Goal: Register for event/course

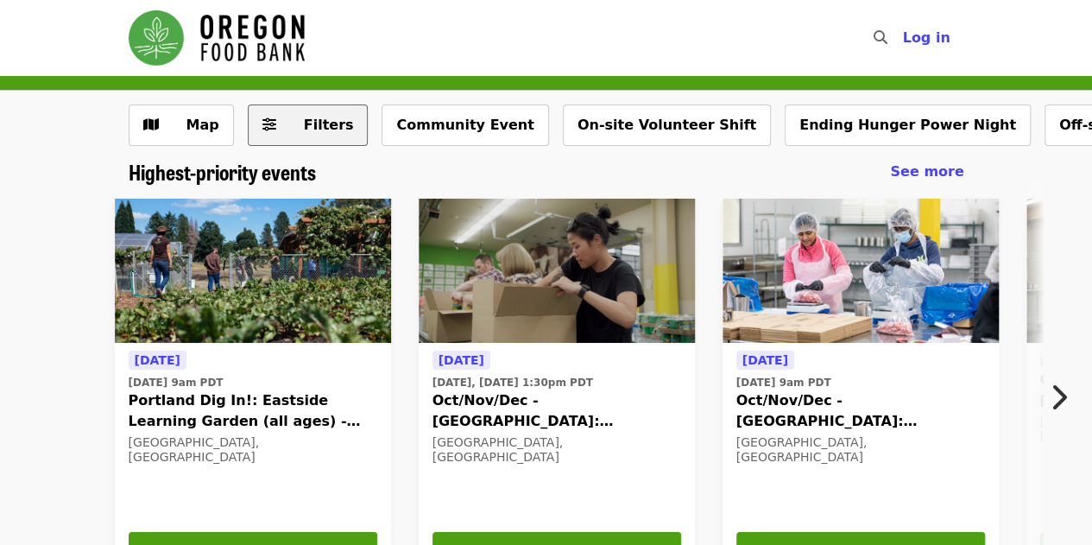
click at [309, 134] on span "Filters" at bounding box center [320, 125] width 67 height 21
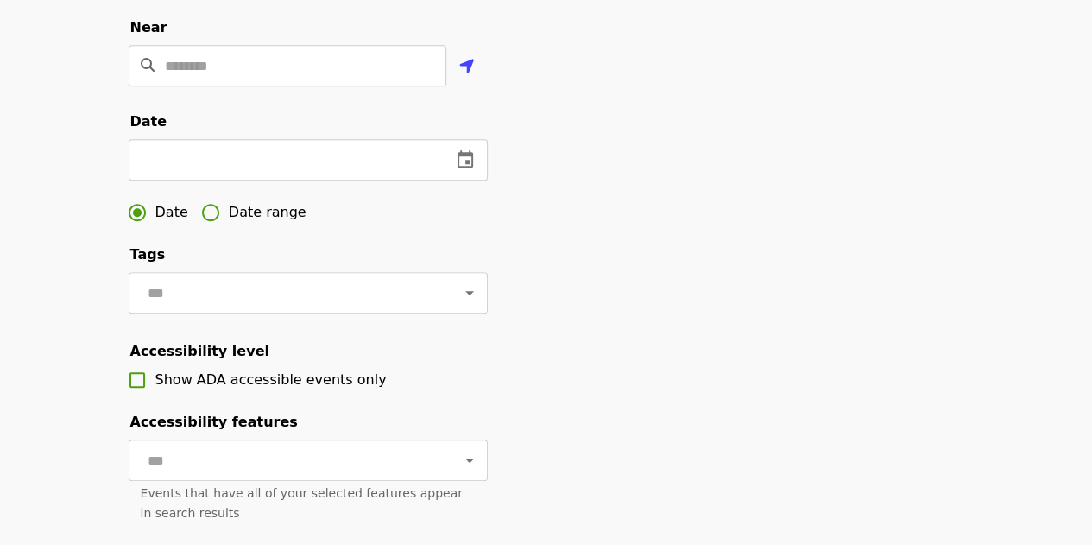
scroll to position [448, 0]
click at [473, 169] on icon "change date" at bounding box center [465, 158] width 21 height 21
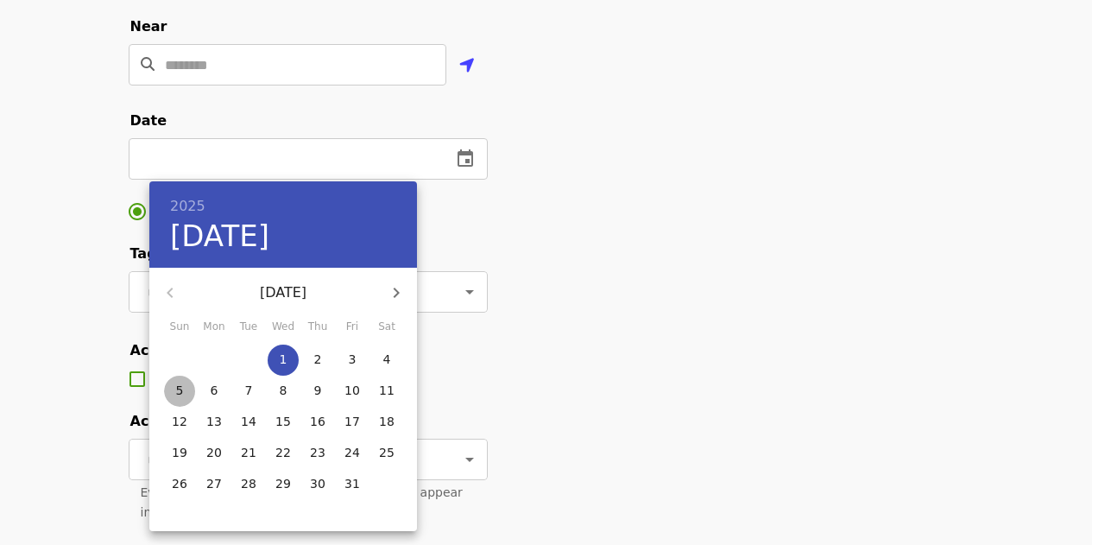
click at [172, 394] on span "5" at bounding box center [179, 390] width 31 height 17
type input "**********"
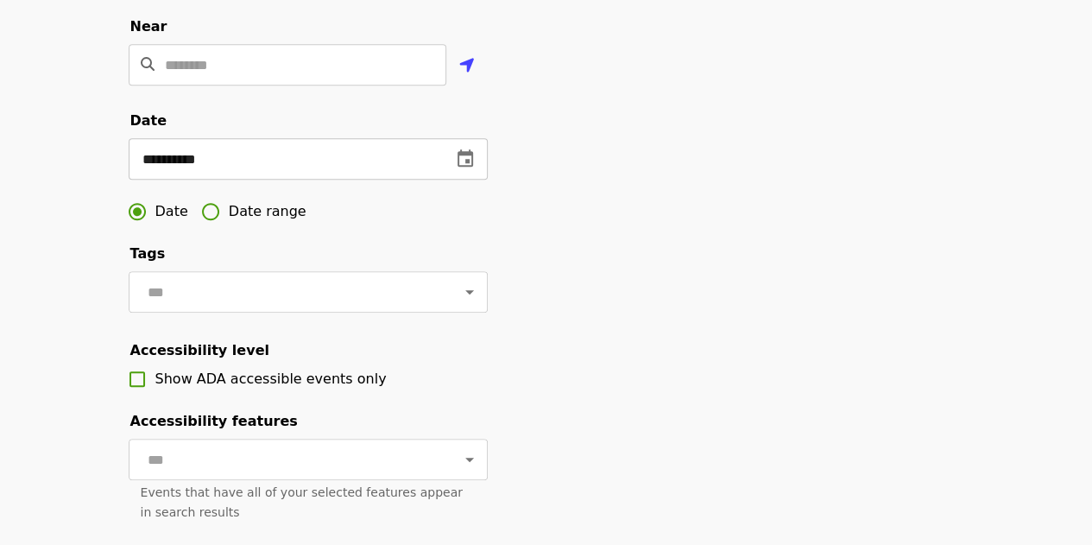
click at [466, 167] on icon "change date" at bounding box center [466, 157] width 16 height 17
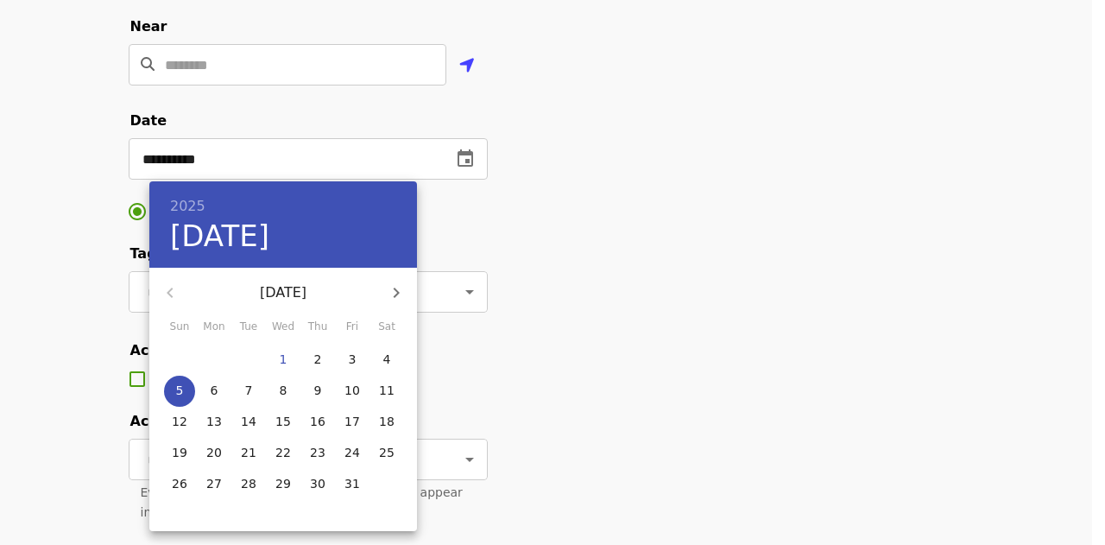
click at [559, 201] on div at bounding box center [552, 272] width 1105 height 545
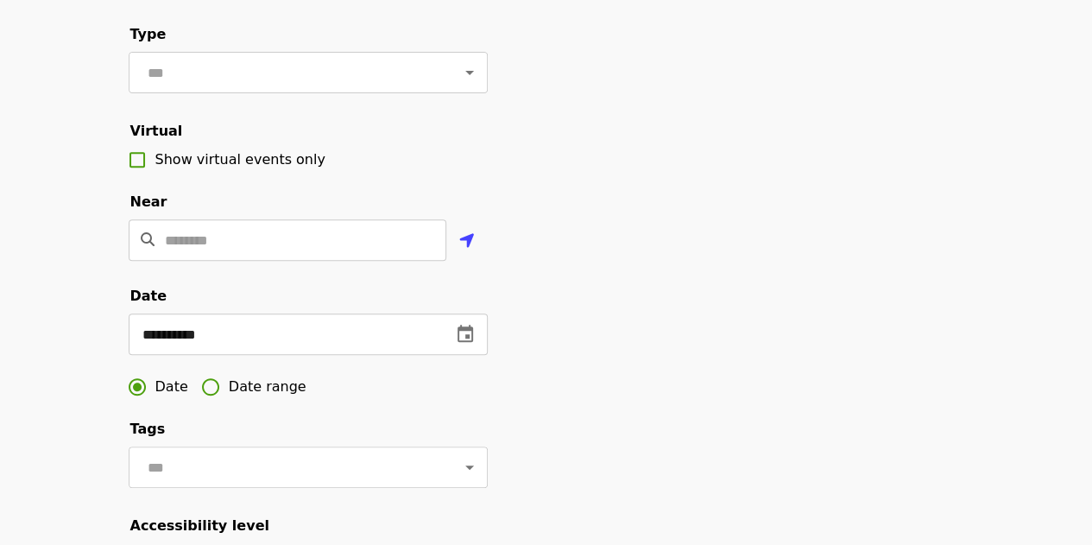
scroll to position [272, 0]
click at [477, 356] on button "change date" at bounding box center [465, 334] width 41 height 41
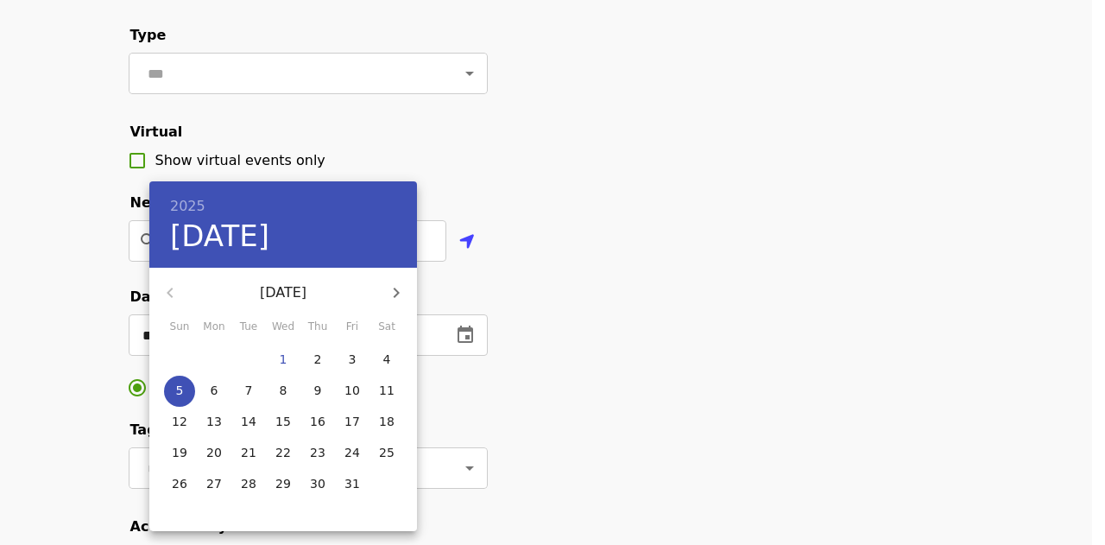
click at [484, 337] on div at bounding box center [552, 272] width 1105 height 545
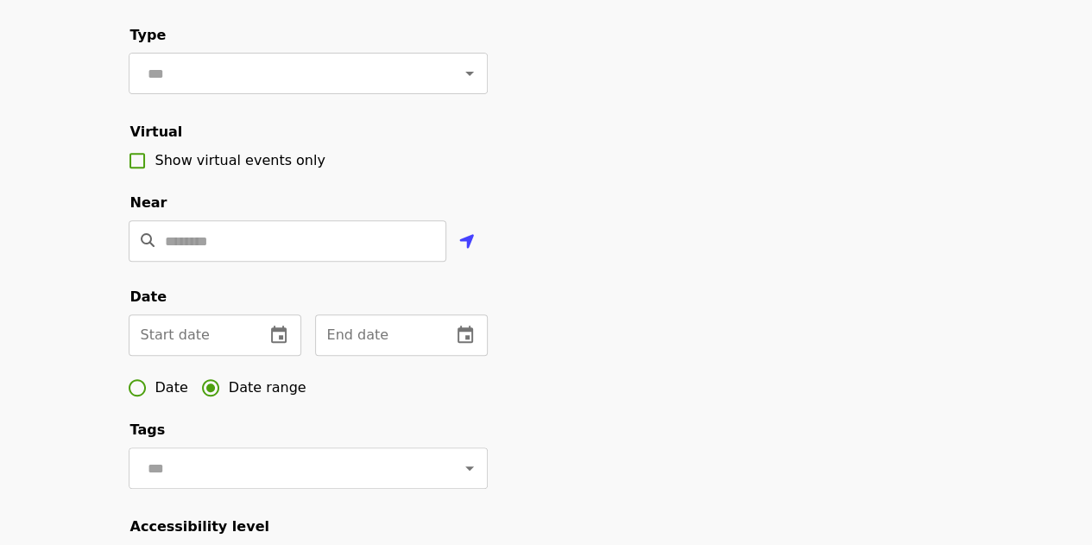
click at [359, 435] on form "Filter events Cancel ​ Language ​ Type ​ Virtual Show virtual events only Near …" at bounding box center [308, 304] width 359 height 942
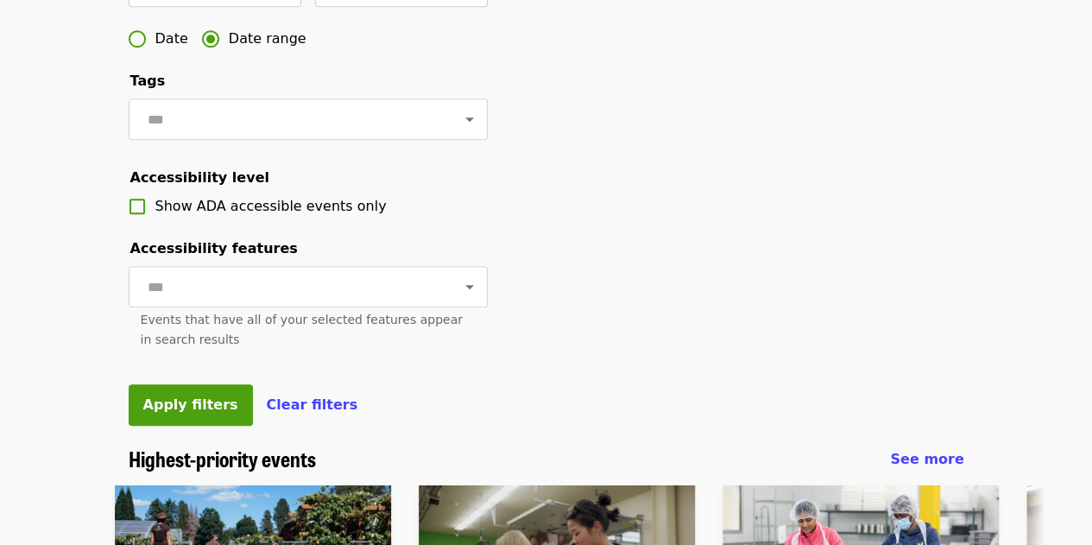
scroll to position [651, 0]
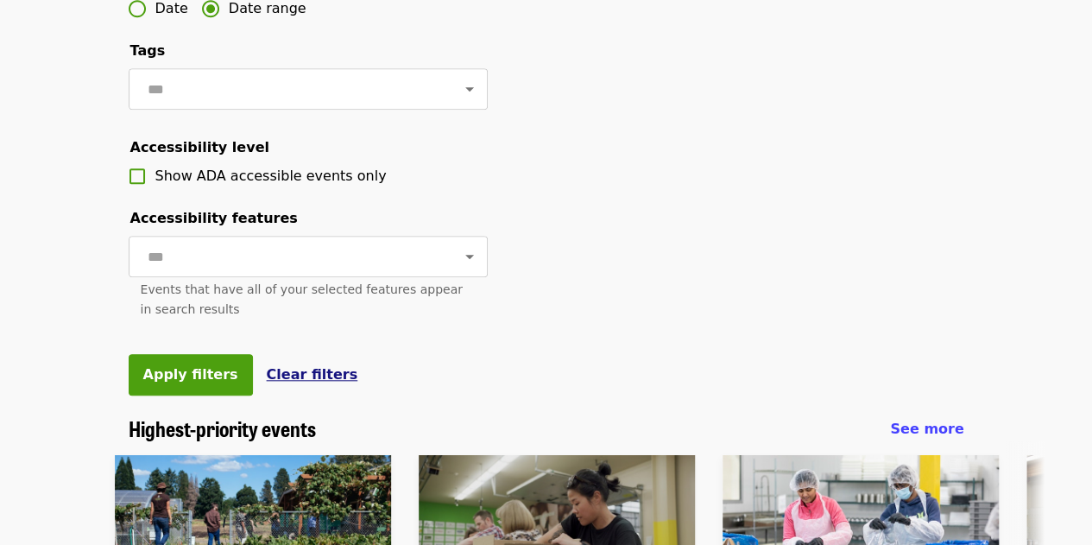
click at [268, 382] on span "Clear filters" at bounding box center [313, 374] width 92 height 16
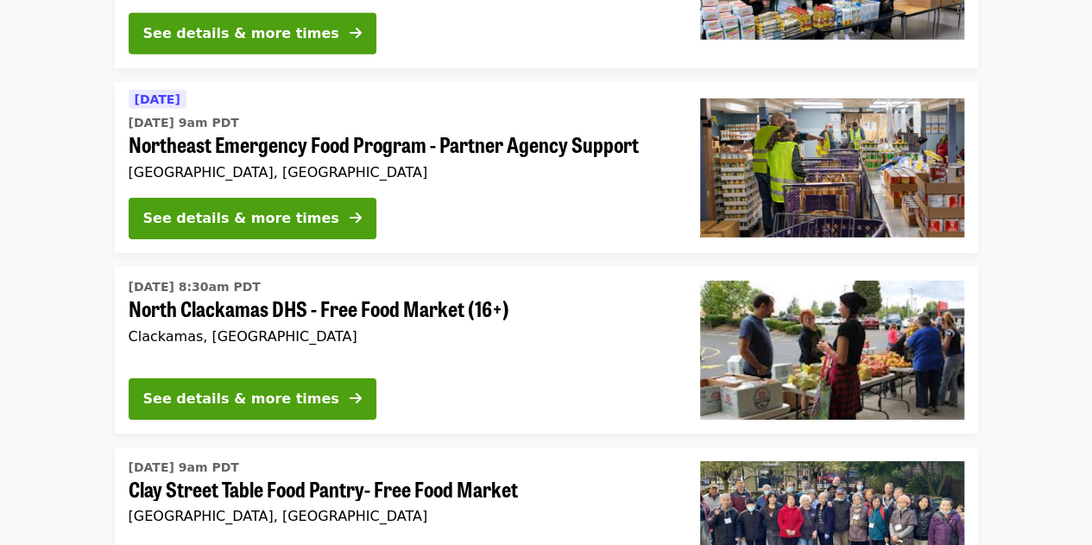
scroll to position [2762, 0]
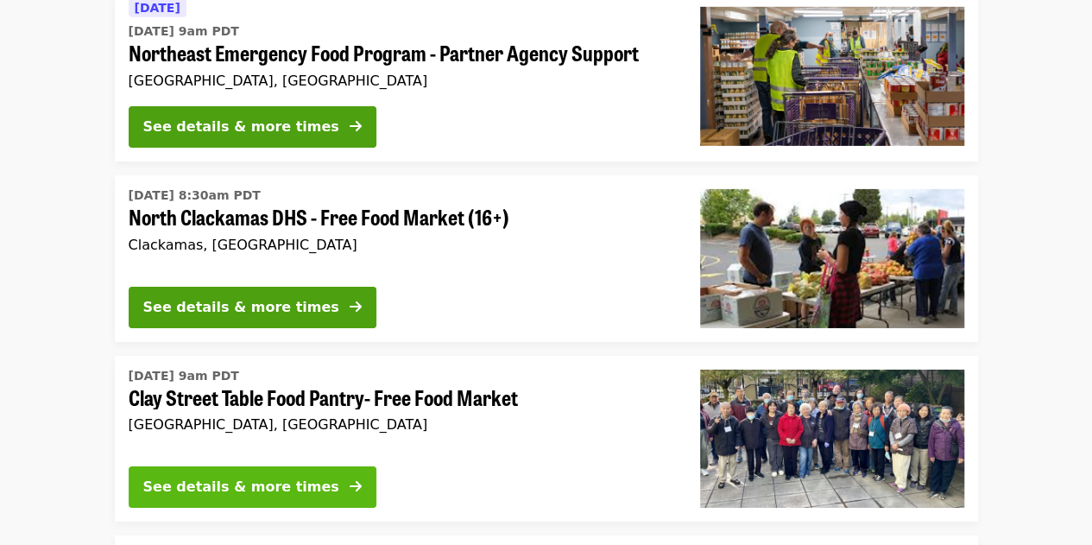
click at [205, 477] on div "See details & more times" at bounding box center [241, 487] width 196 height 21
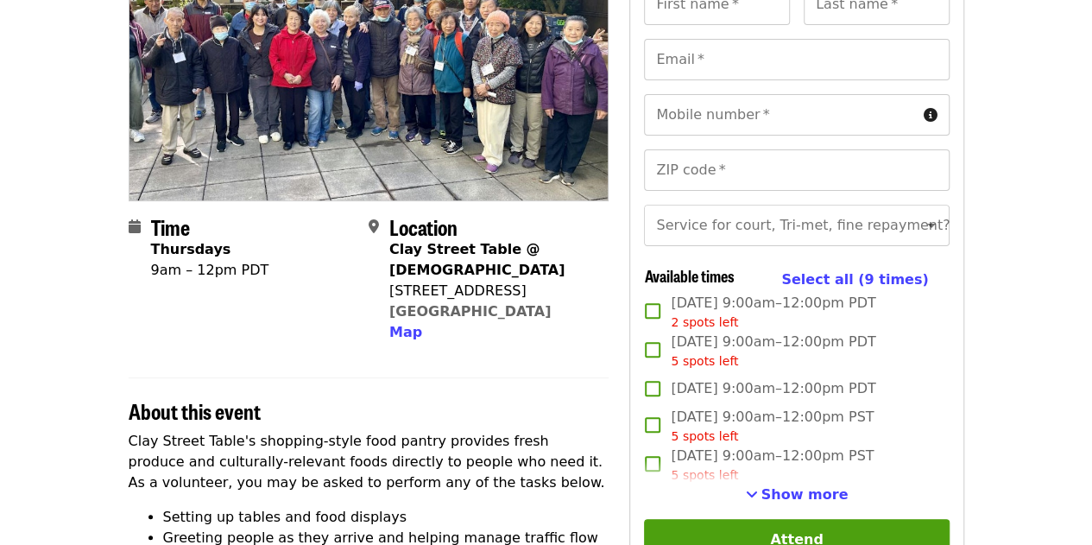
scroll to position [205, 0]
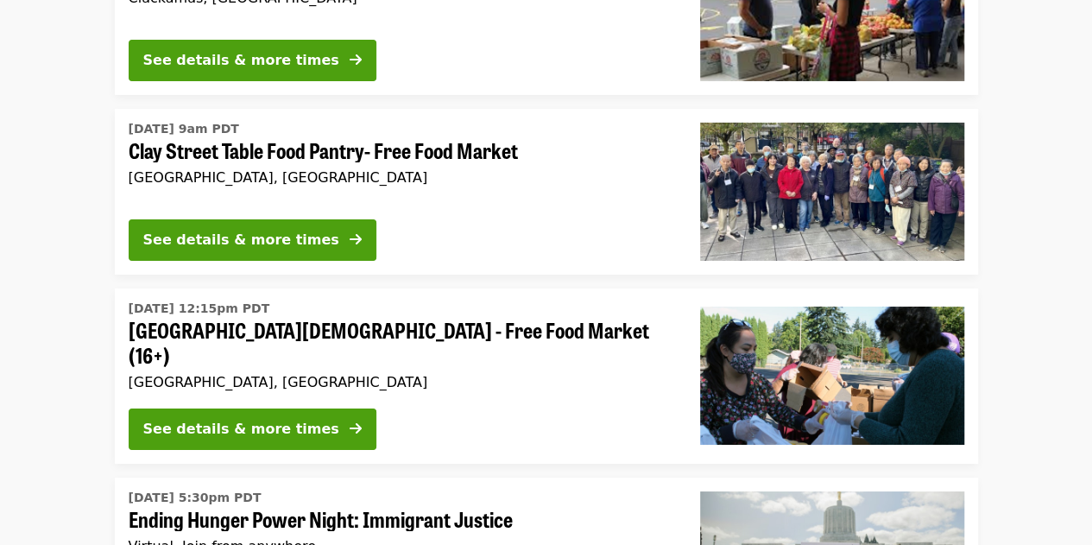
scroll to position [3002, 0]
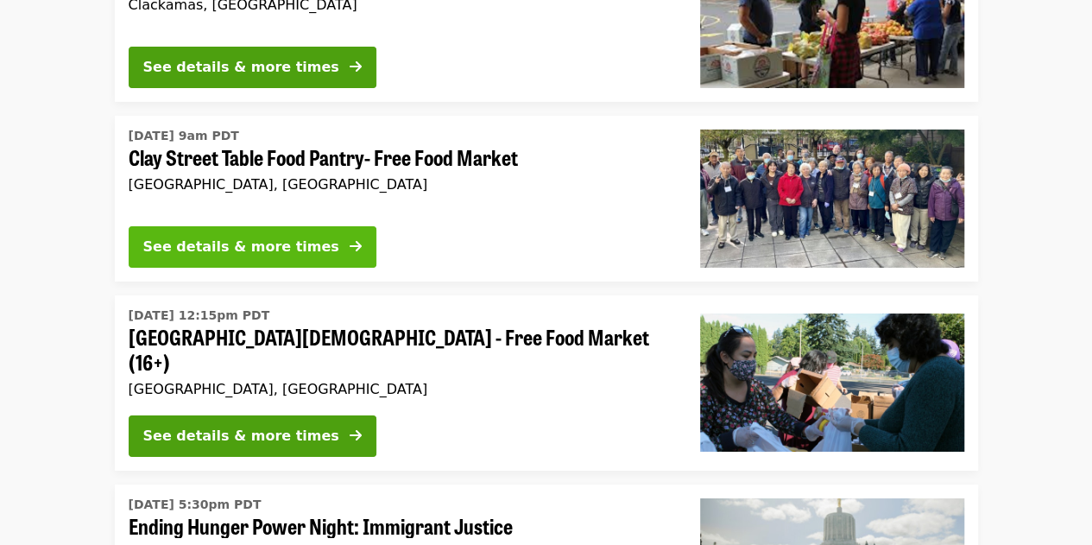
click at [266, 226] on button "See details & more times" at bounding box center [253, 246] width 248 height 41
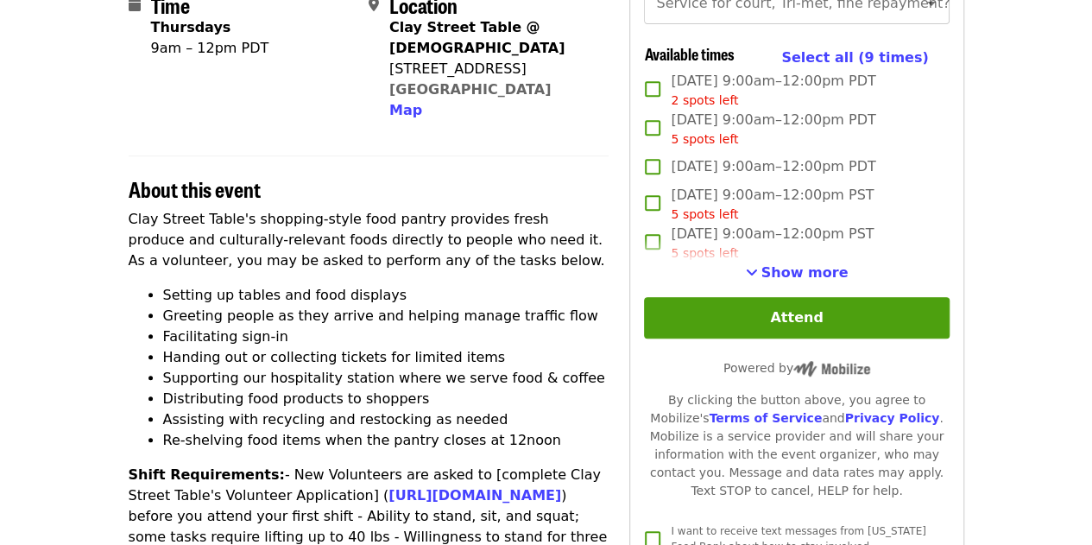
scroll to position [466, 0]
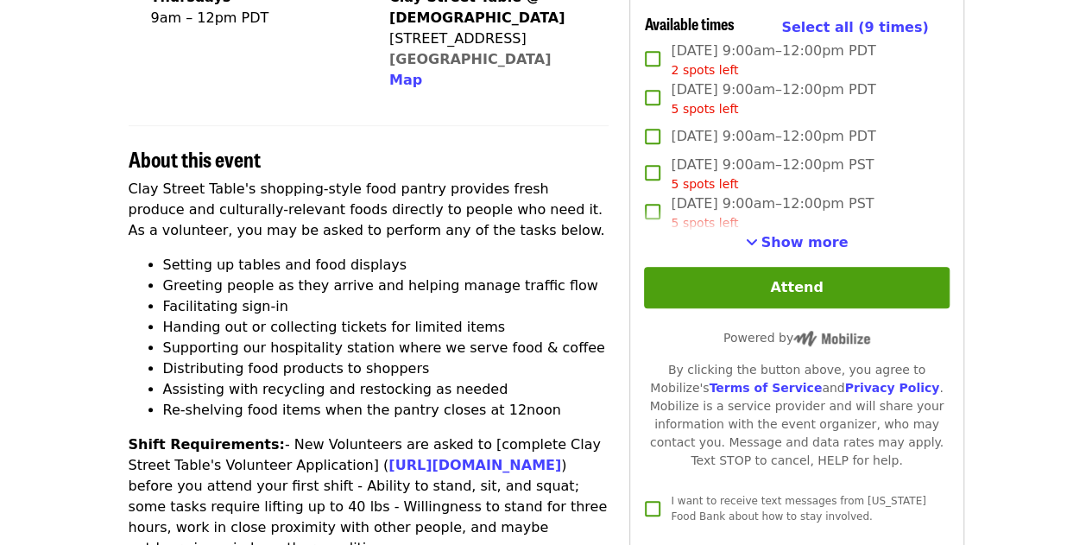
click at [774, 232] on div "5 spots left" at bounding box center [772, 223] width 203 height 18
click at [780, 250] on span "Show more" at bounding box center [804, 242] width 87 height 16
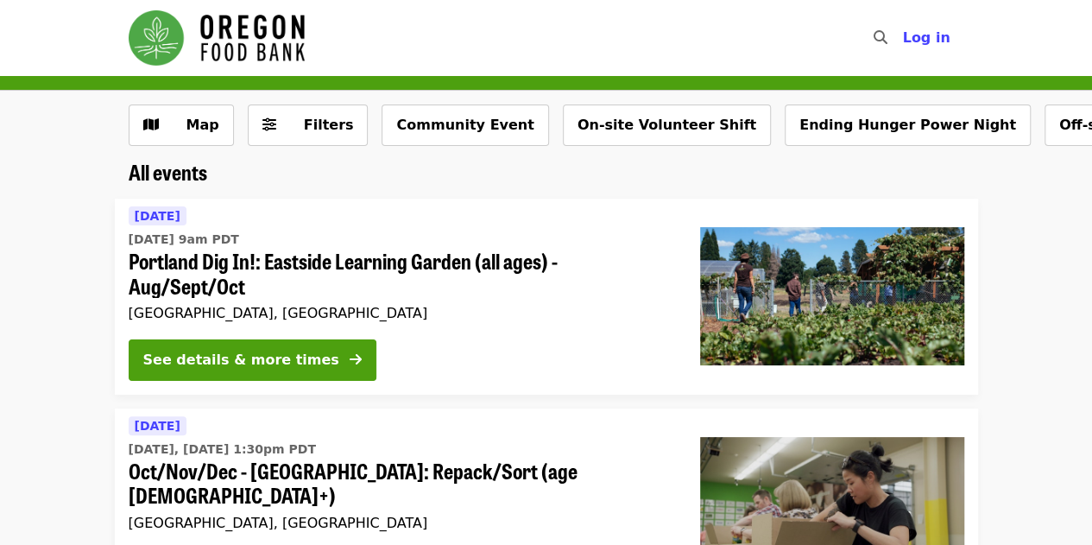
click at [887, 35] on icon "search icon" at bounding box center [880, 37] width 14 height 16
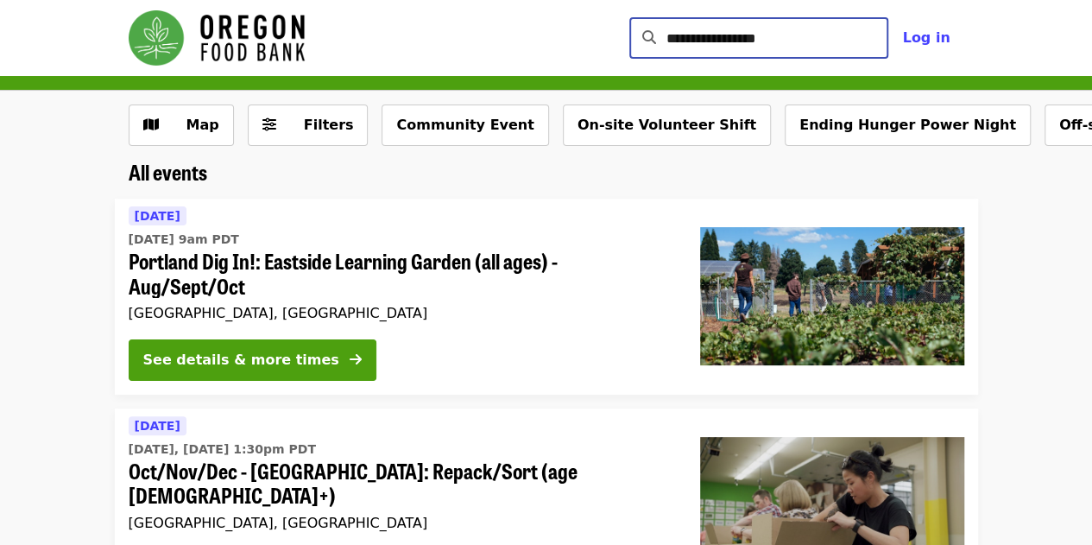
type input "**********"
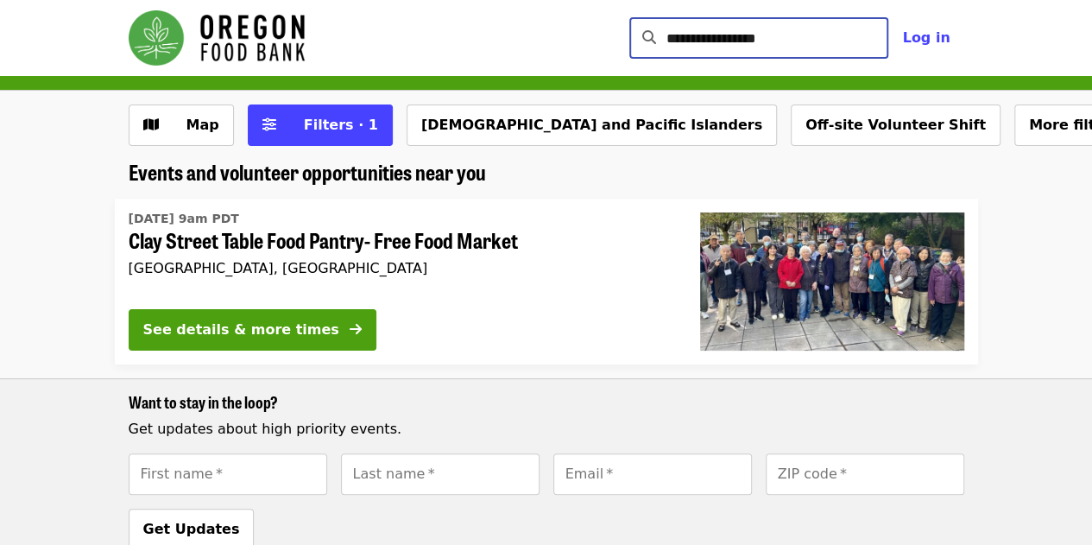
click at [878, 41] on input "**********" at bounding box center [777, 37] width 223 height 41
type input "*"
type input "**********"
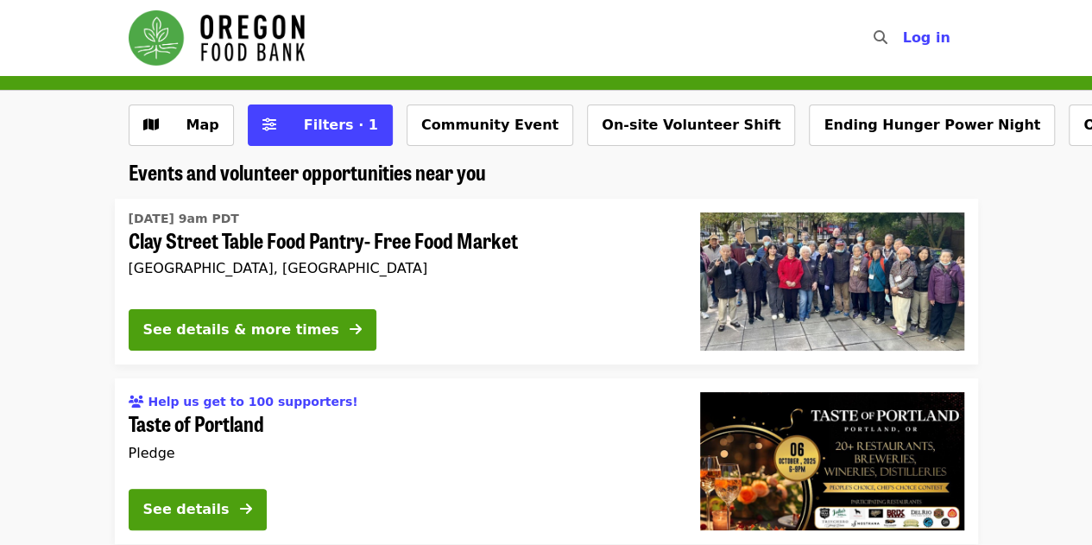
click at [31, 379] on li "Help us get to 100 supporters! Taste of Portland Pledge See details" at bounding box center [546, 461] width 1092 height 166
click at [321, 130] on span "Filters · 1" at bounding box center [341, 125] width 74 height 16
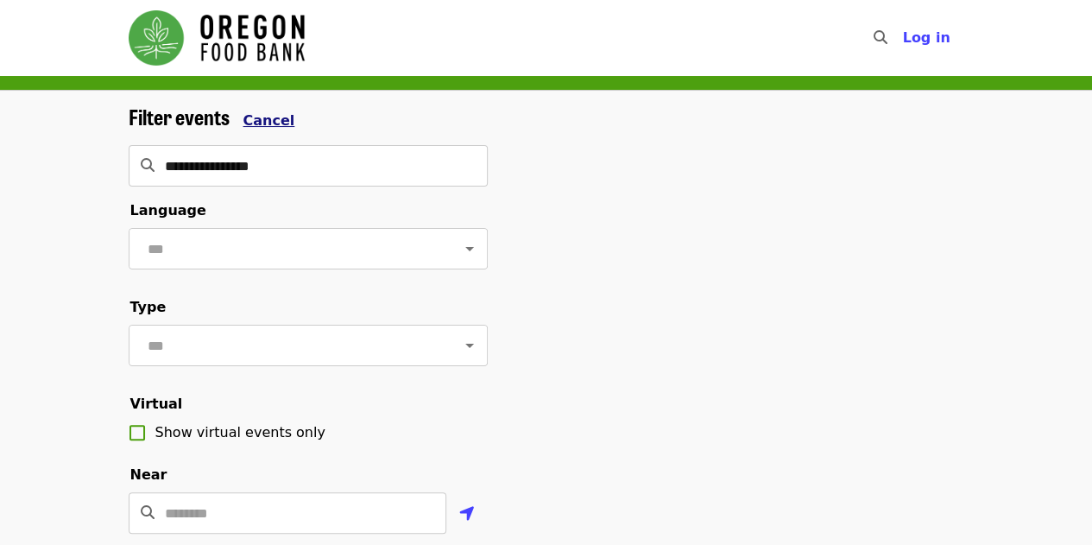
click at [265, 122] on span "Cancel" at bounding box center [269, 120] width 52 height 16
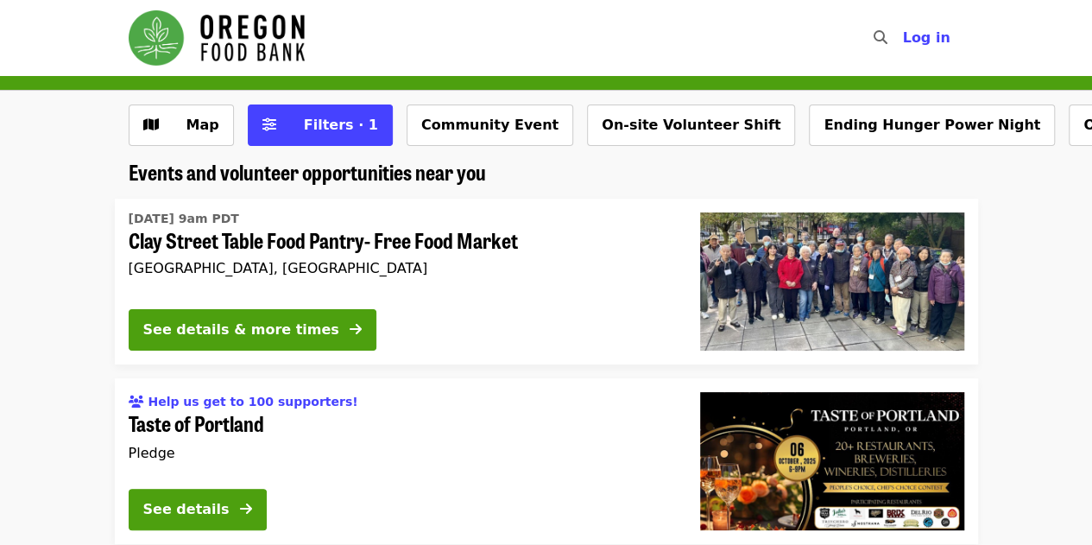
click at [320, 149] on div "Map Filters · 1 Community Event On-site Volunteer Shift Ending Hunger Power Nig…" at bounding box center [546, 131] width 863 height 55
click at [305, 117] on span "Filters · 1" at bounding box center [341, 125] width 74 height 16
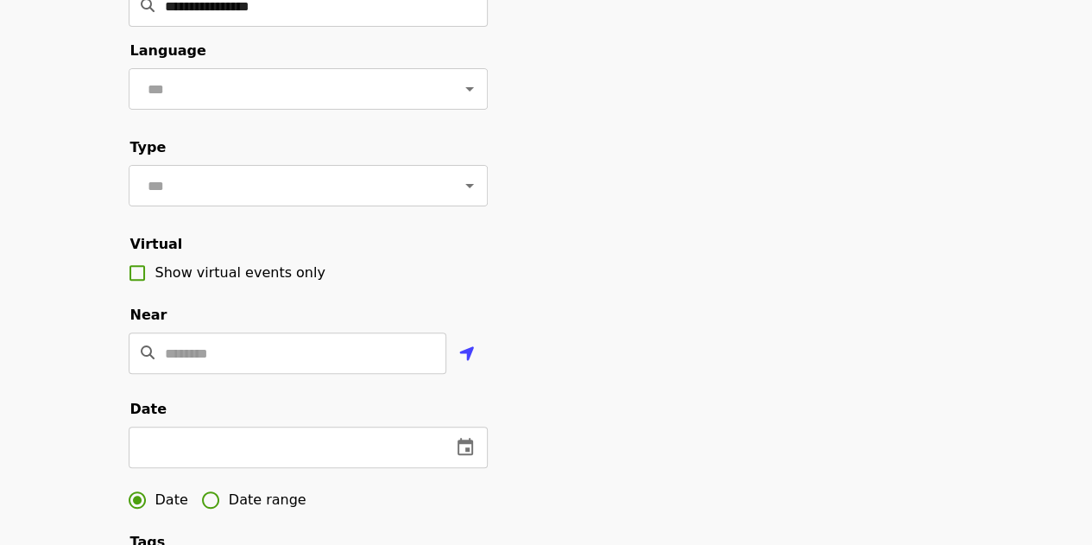
scroll to position [27, 0]
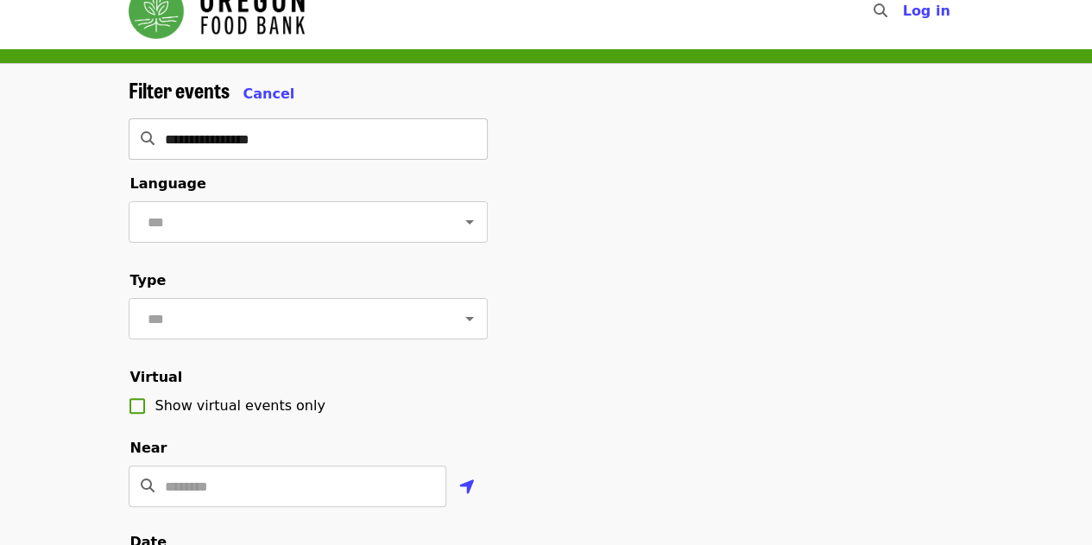
click at [456, 140] on input "**********" at bounding box center [326, 138] width 323 height 41
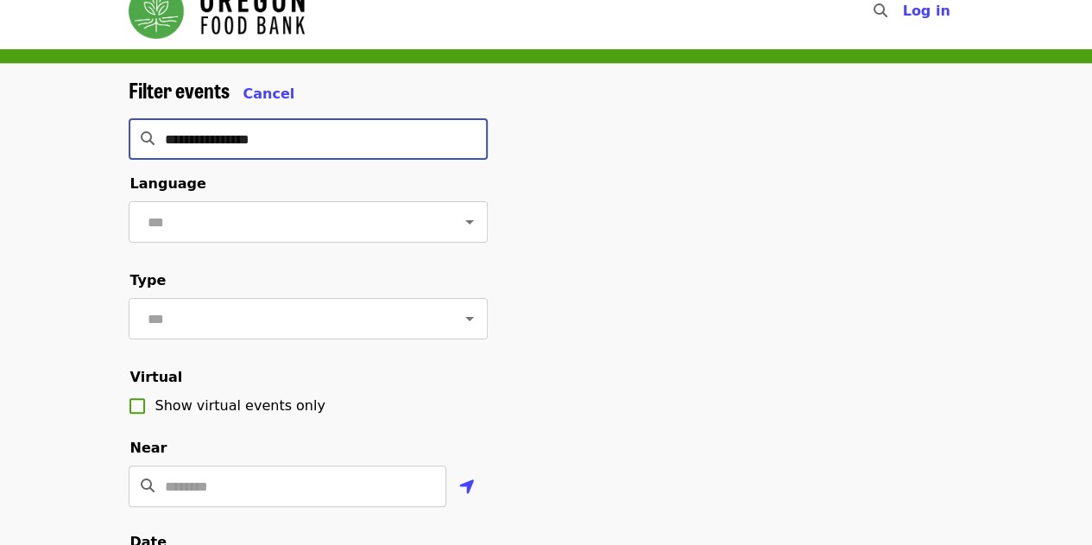
click at [461, 140] on input "**********" at bounding box center [326, 138] width 323 height 41
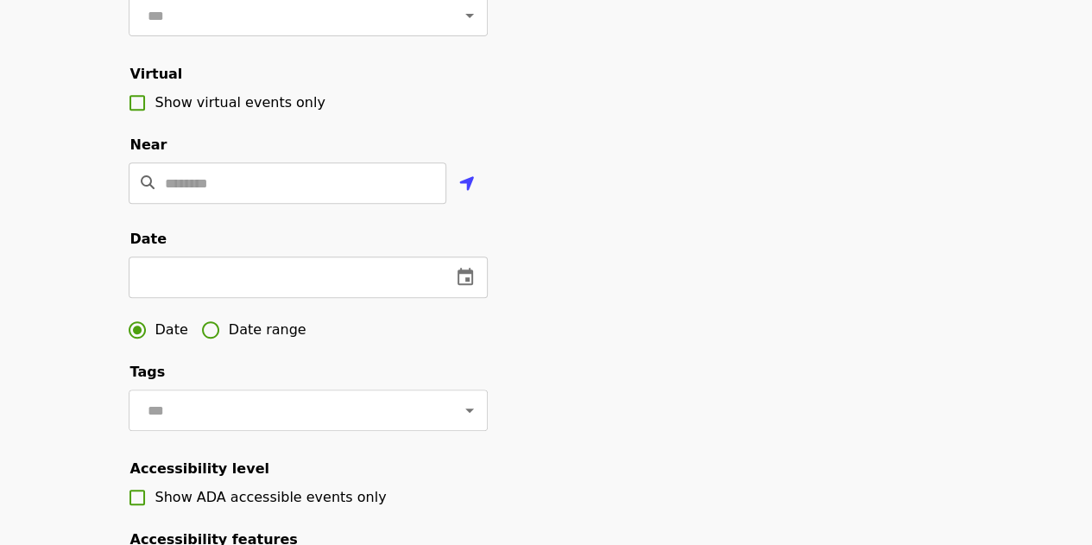
scroll to position [331, 0]
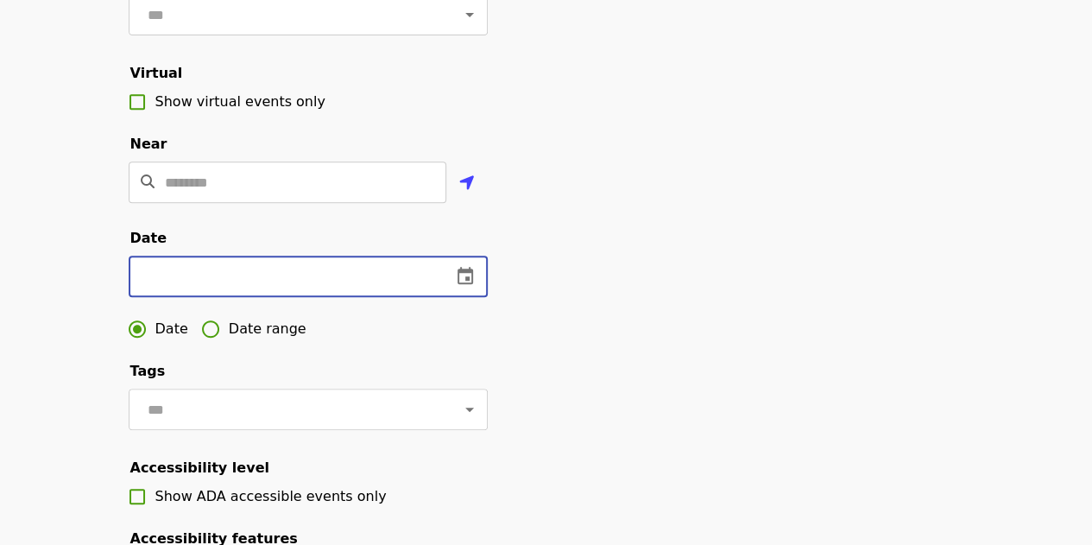
drag, startPoint x: 369, startPoint y: 306, endPoint x: 445, endPoint y: 293, distance: 77.2
click at [445, 293] on div "​" at bounding box center [308, 276] width 359 height 41
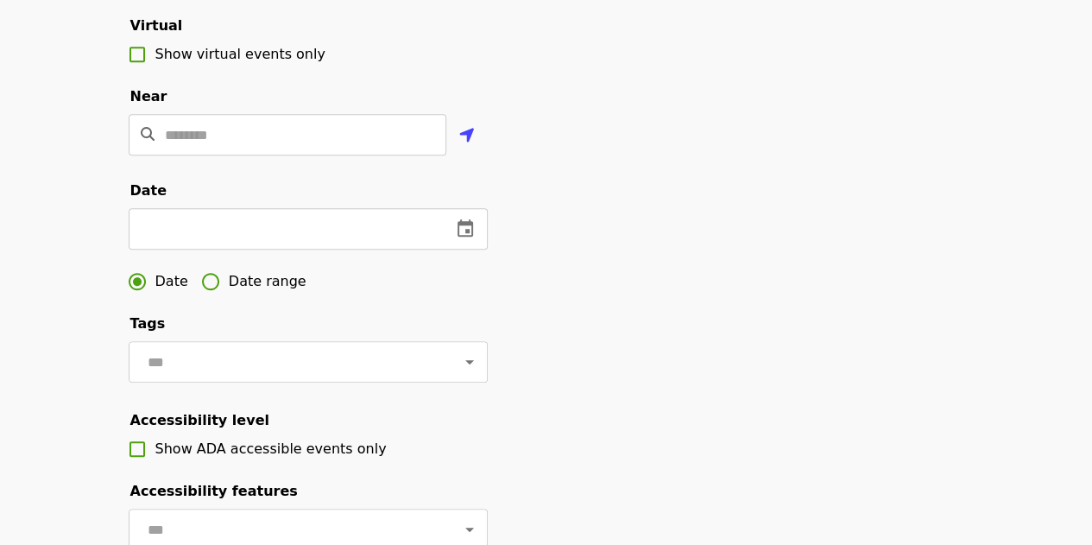
click at [520, 274] on div "Filter events Cancel ​ Language ​ Type ​ Virtual Show virtual events only Near …" at bounding box center [546, 207] width 863 height 963
click at [461, 239] on icon "change date" at bounding box center [465, 228] width 21 height 21
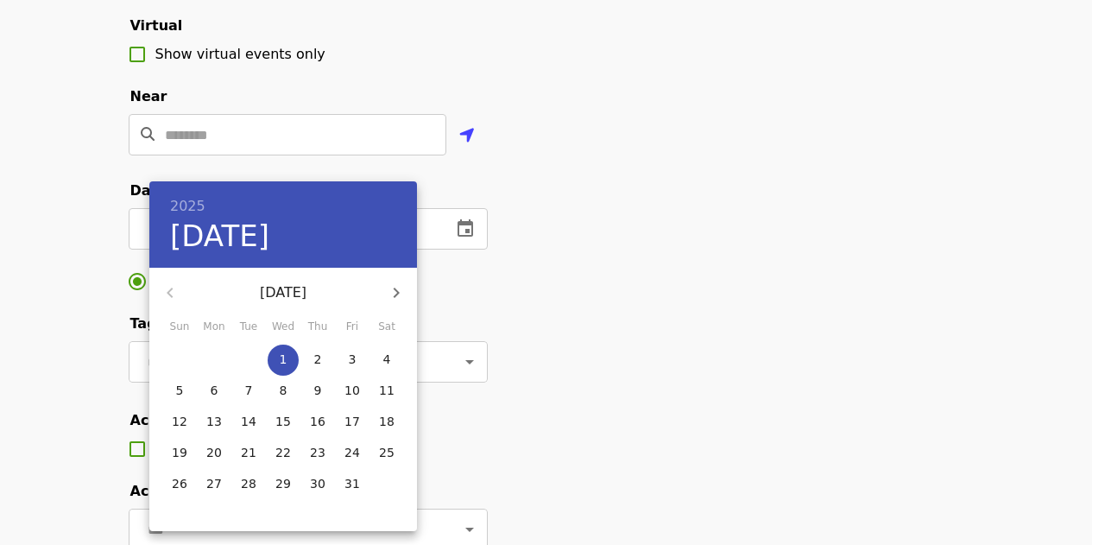
click at [181, 394] on p "5" at bounding box center [180, 390] width 8 height 17
type input "**********"
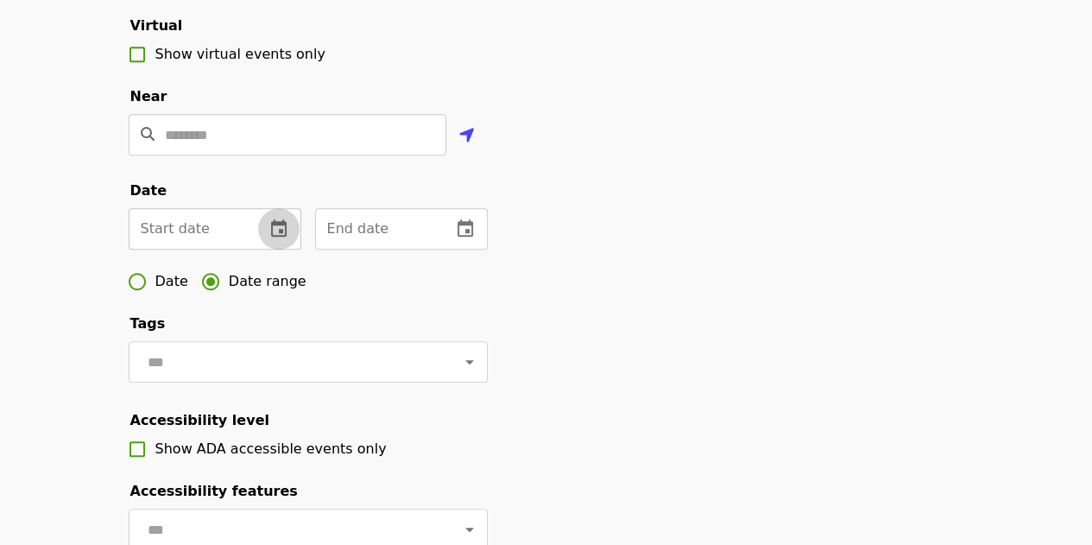
click at [261, 249] on button "change date" at bounding box center [278, 228] width 41 height 41
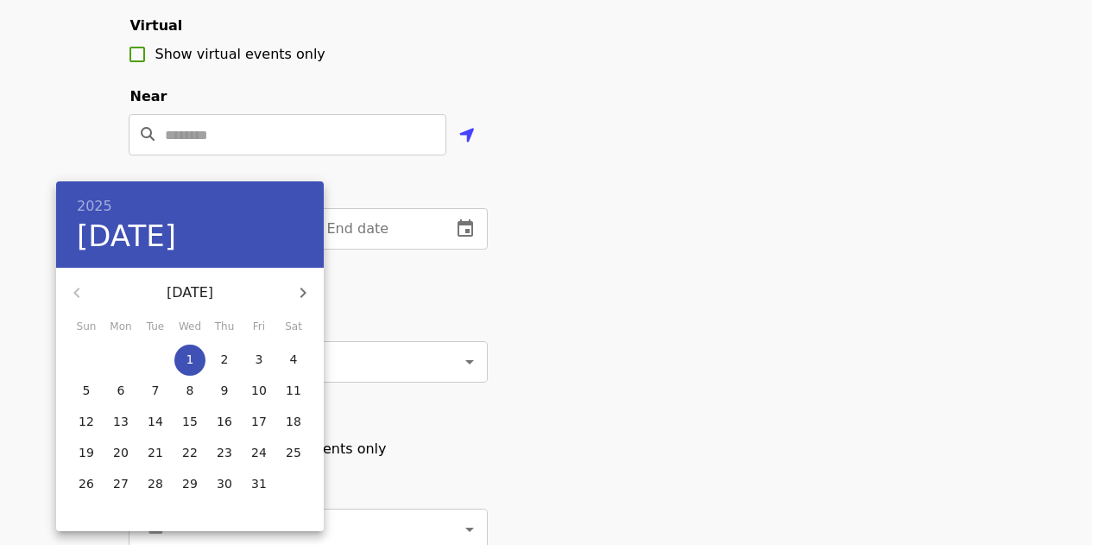
click at [599, 322] on div at bounding box center [552, 272] width 1105 height 545
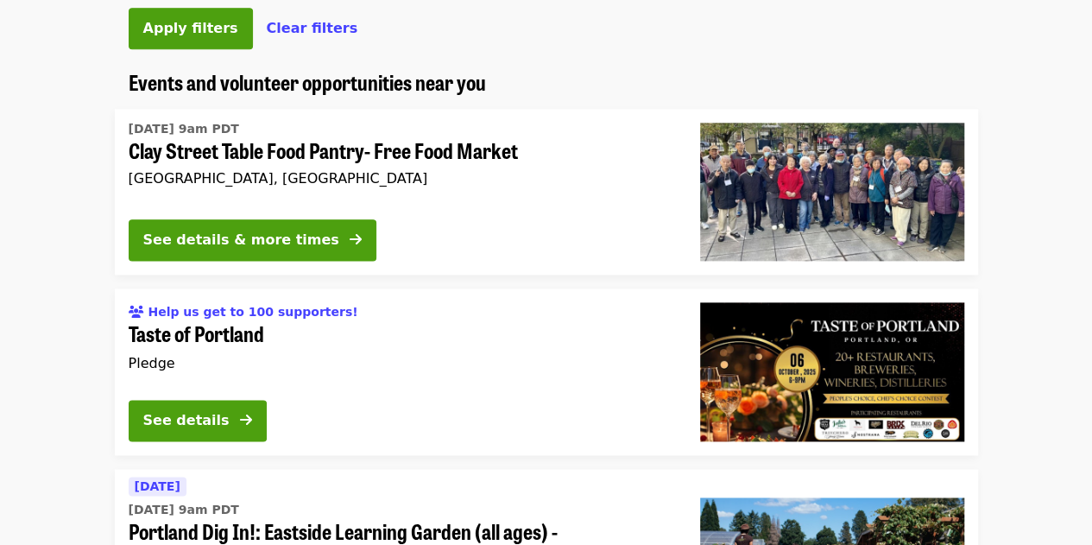
scroll to position [910, 0]
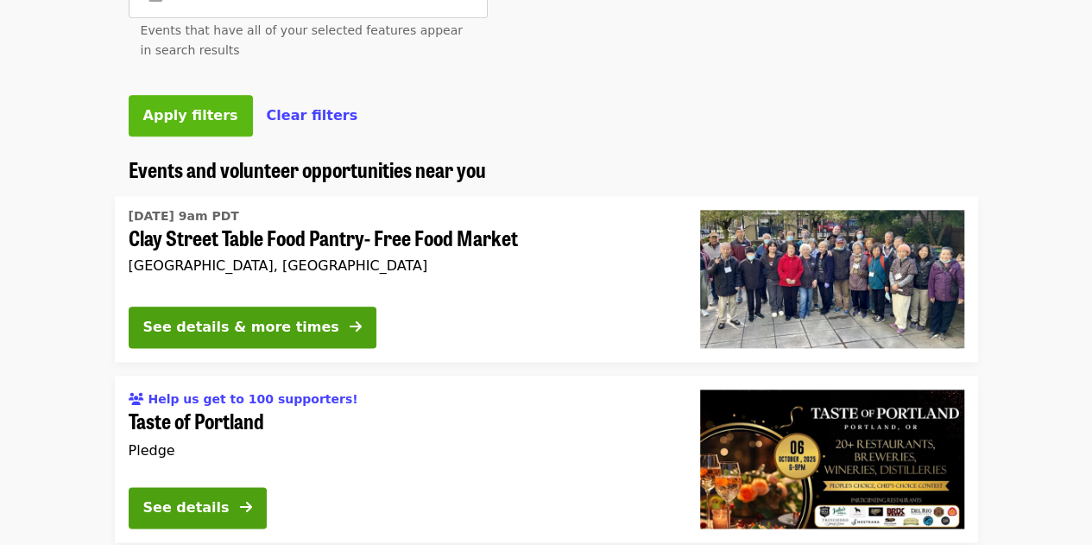
click at [185, 123] on span "Apply filters" at bounding box center [190, 115] width 95 height 16
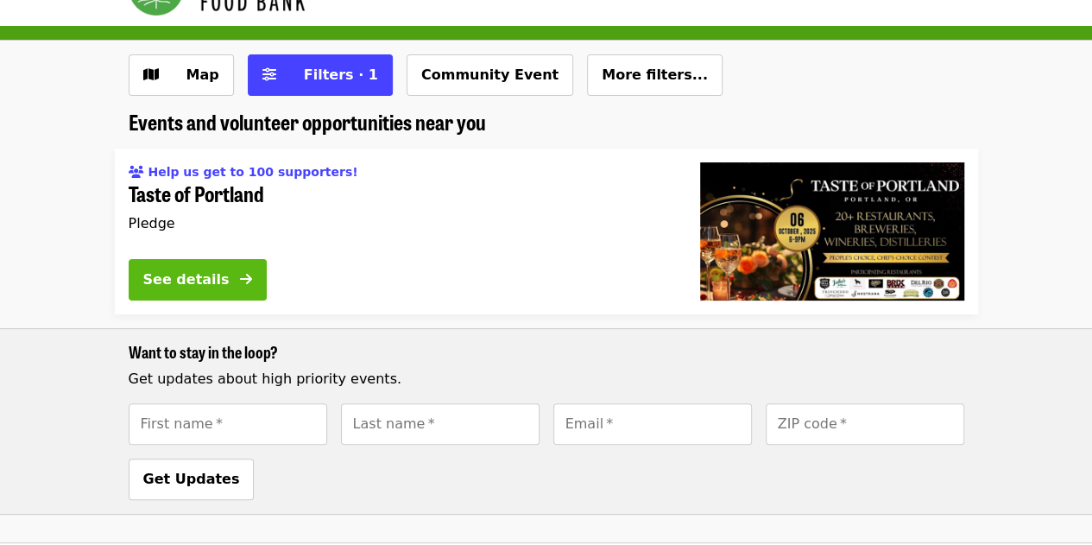
scroll to position [48, 0]
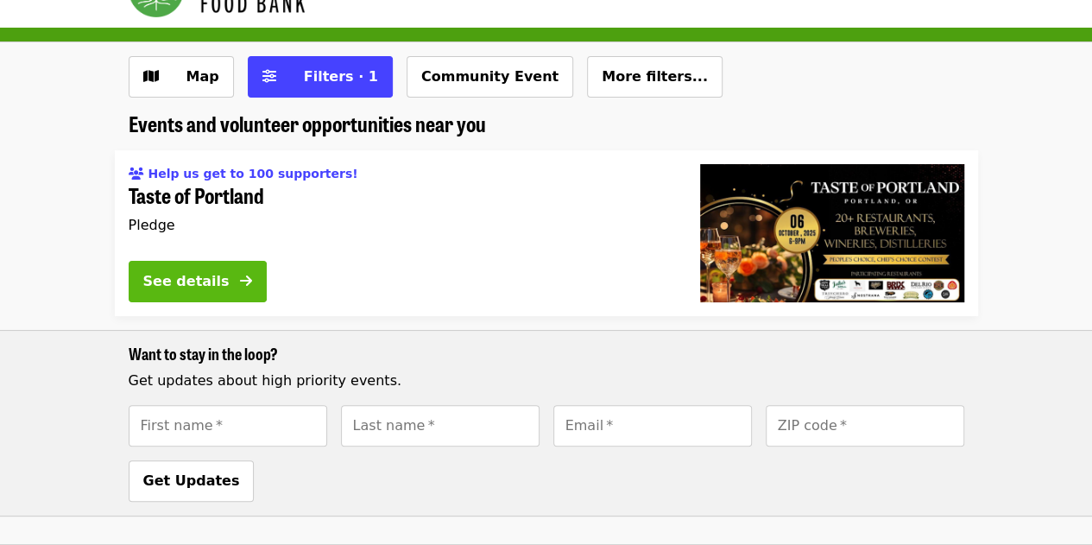
click at [240, 271] on span at bounding box center [246, 281] width 12 height 21
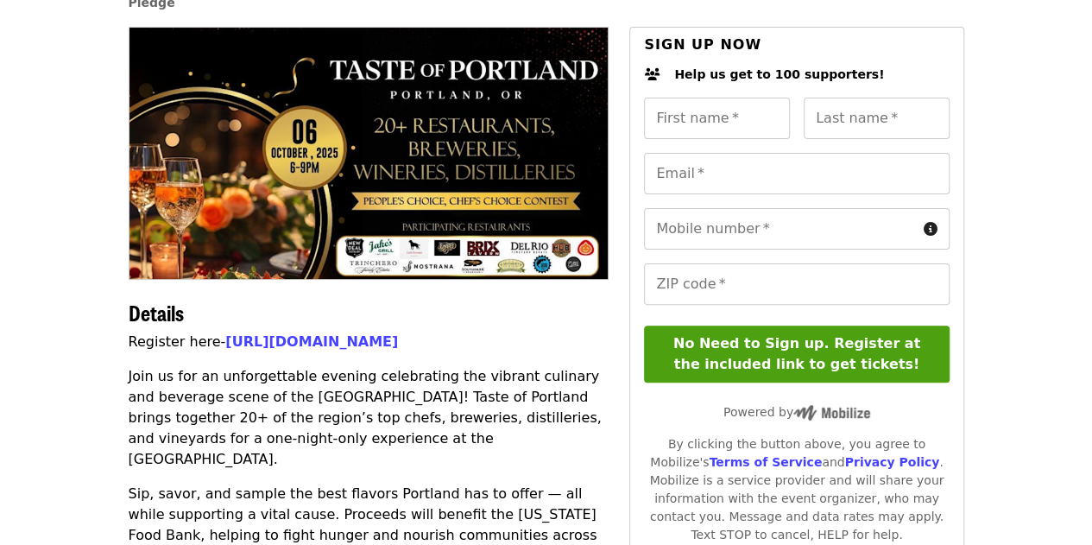
scroll to position [161, 0]
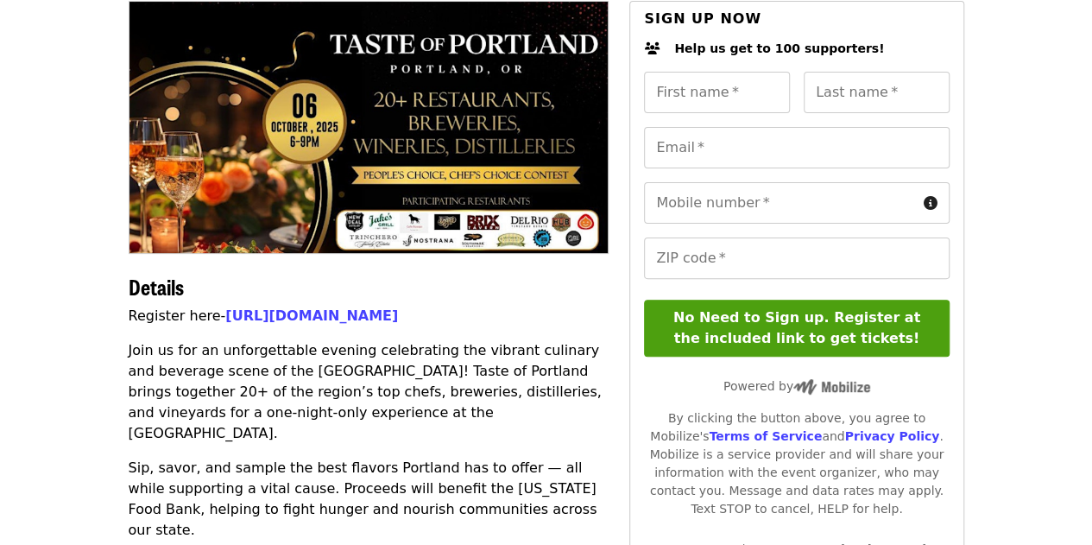
click at [236, 395] on p "Join us for an unforgettable evening celebrating the vibrant culinary and bever…" at bounding box center [369, 392] width 481 height 104
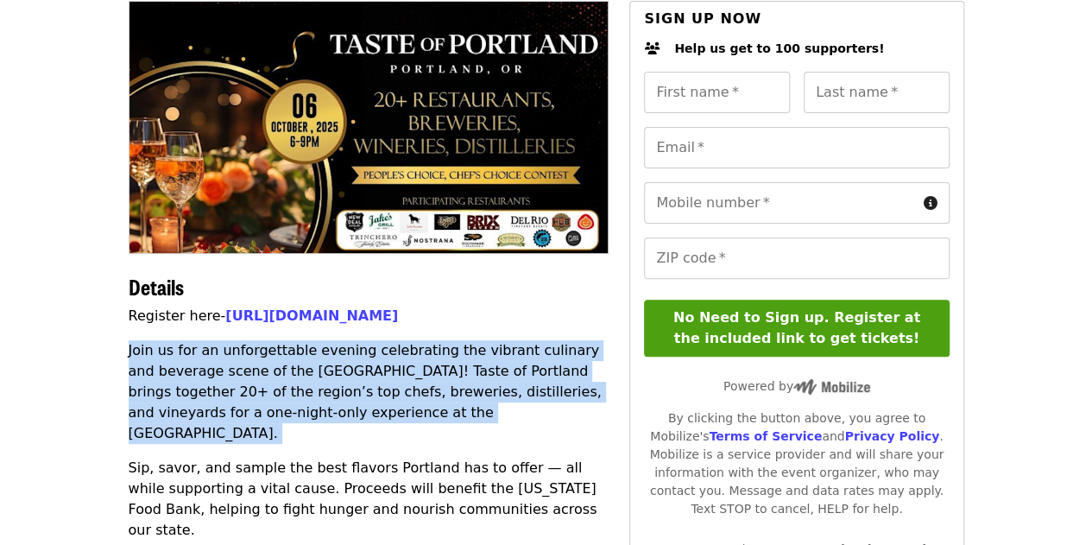
click at [236, 395] on p "Join us for an unforgettable evening celebrating the vibrant culinary and bever…" at bounding box center [369, 392] width 481 height 104
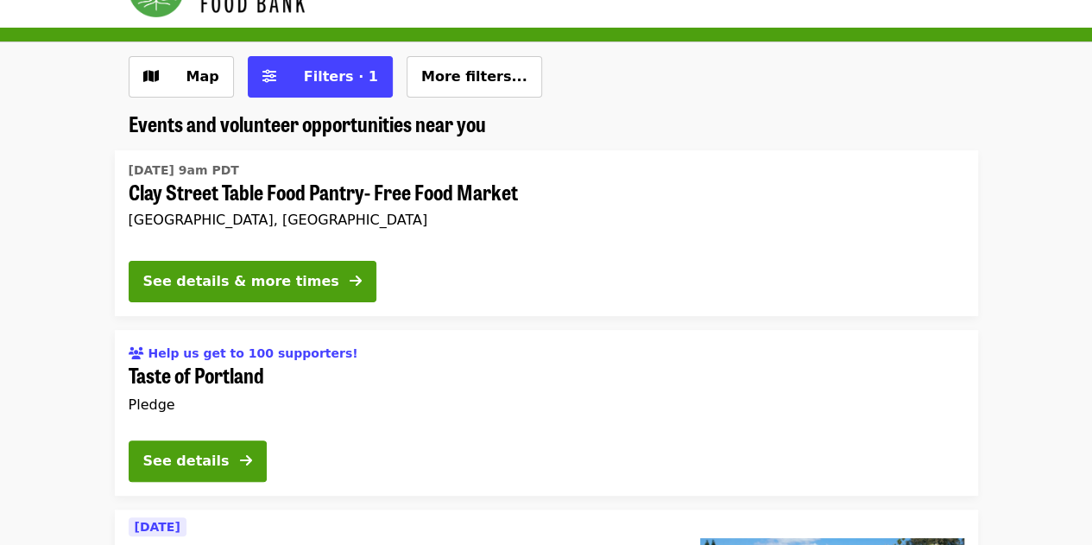
scroll to position [910, 0]
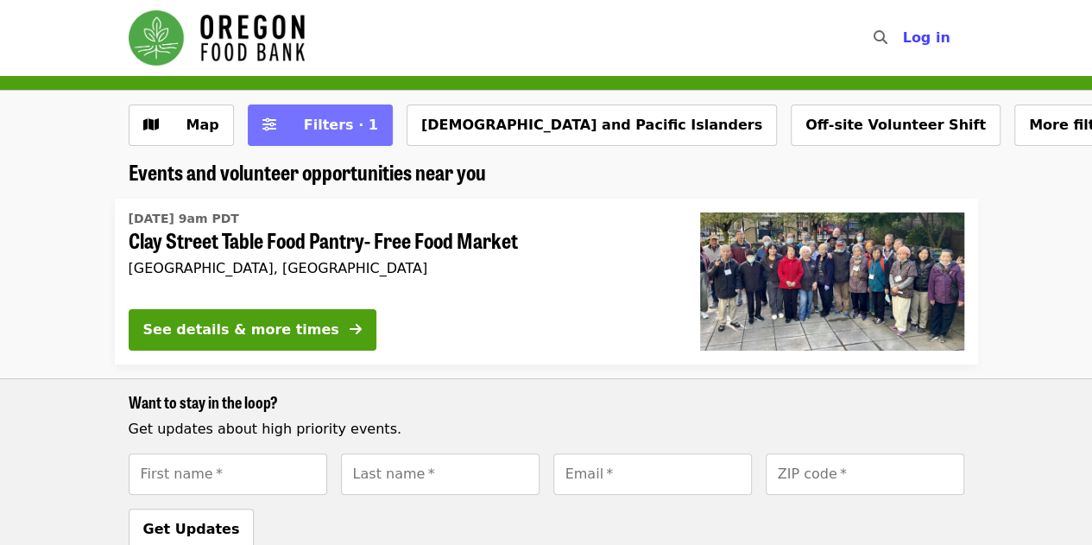
click at [248, 136] on button "Filters · 1" at bounding box center [320, 124] width 145 height 41
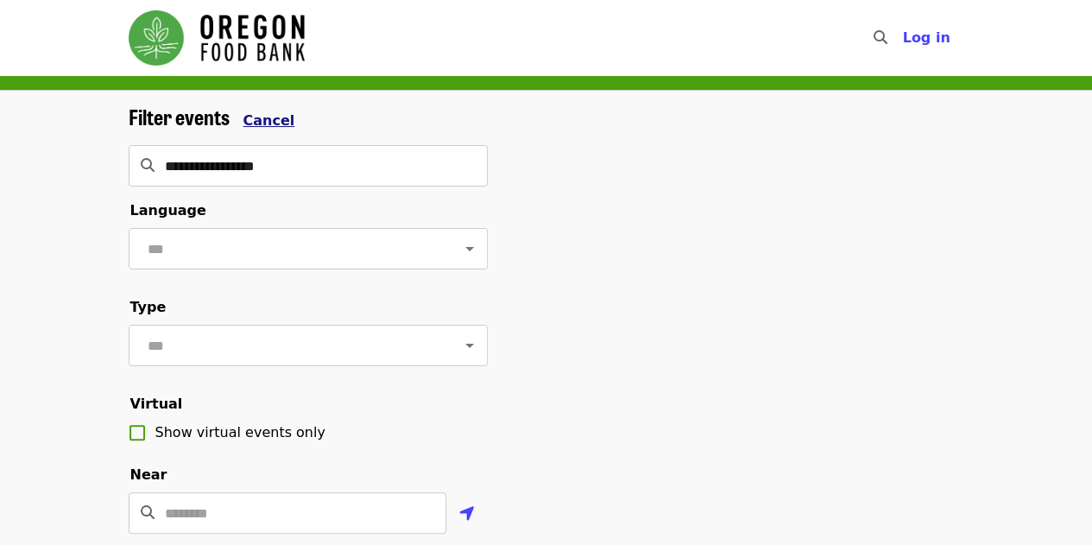
click at [243, 126] on span "Cancel" at bounding box center [269, 120] width 52 height 16
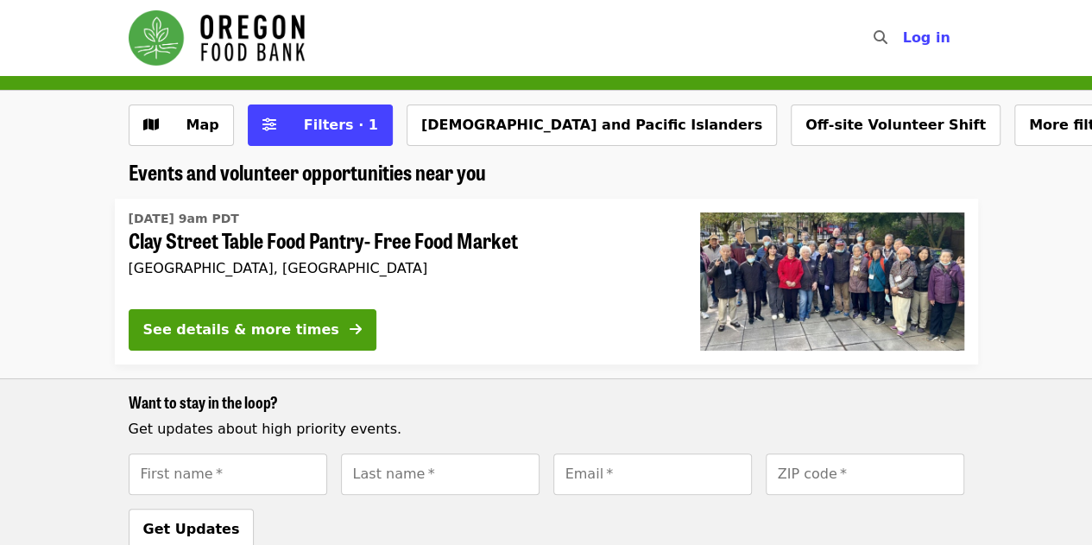
click at [238, 27] on img "Main navigation" at bounding box center [217, 37] width 176 height 55
